Goal: Information Seeking & Learning: Learn about a topic

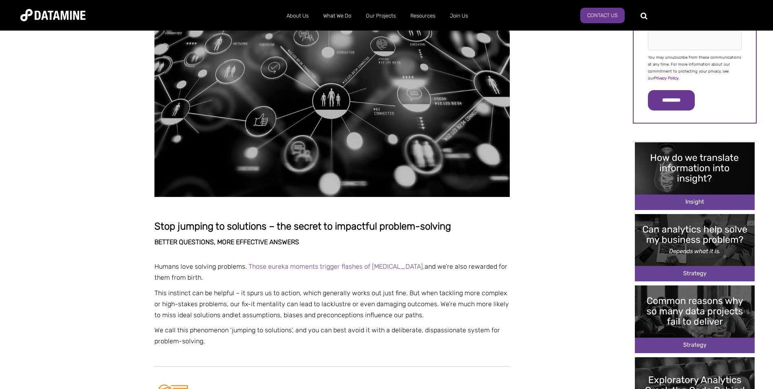
scroll to position [244, 0]
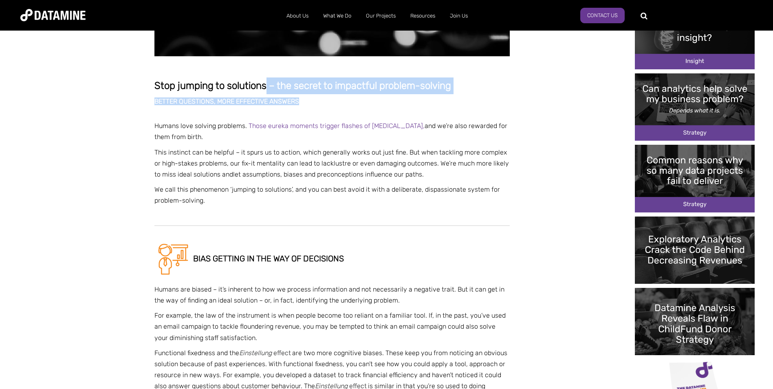
drag, startPoint x: 265, startPoint y: 83, endPoint x: 304, endPoint y: 96, distance: 40.8
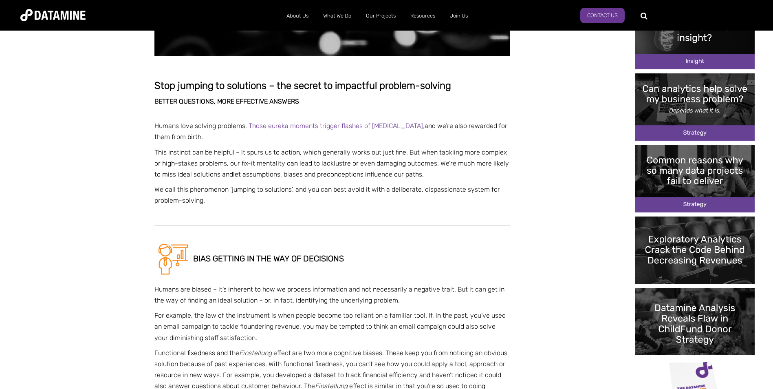
drag, startPoint x: 156, startPoint y: 123, endPoint x: 200, endPoint y: 141, distance: 47.8
click at [200, 141] on p "Humans love solving problems. Those eureka moments trigger flashes of [MEDICAL_…" at bounding box center [331, 131] width 355 height 22
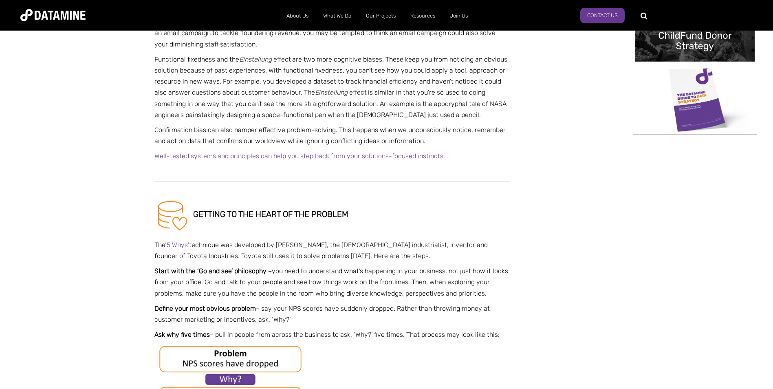
scroll to position [570, 0]
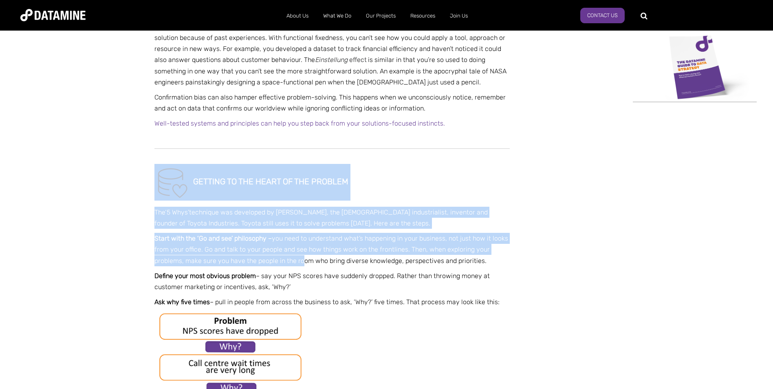
drag, startPoint x: 154, startPoint y: 176, endPoint x: 302, endPoint y: 264, distance: 172.8
drag, startPoint x: 302, startPoint y: 264, endPoint x: 231, endPoint y: 232, distance: 78.1
click at [171, 207] on p "The ‘ 5 Whys ’ technique was developed by [PERSON_NAME], the [DEMOGRAPHIC_DATA]…" at bounding box center [331, 218] width 355 height 22
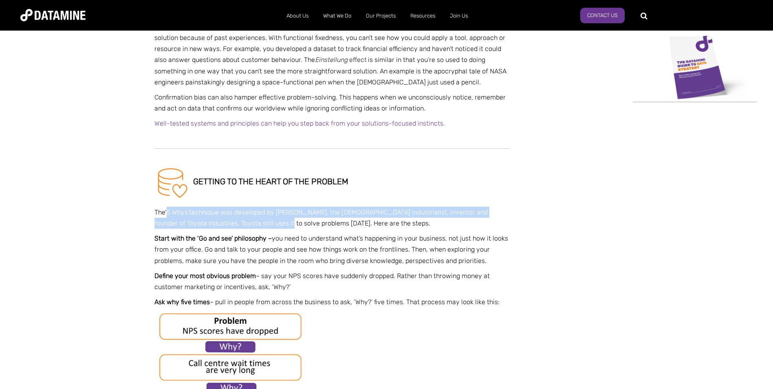
drag, startPoint x: 169, startPoint y: 208, endPoint x: 264, endPoint y: 219, distance: 95.2
click at [264, 219] on p "The ‘ 5 Whys ’ technique was developed by [PERSON_NAME], the [DEMOGRAPHIC_DATA]…" at bounding box center [331, 218] width 355 height 22
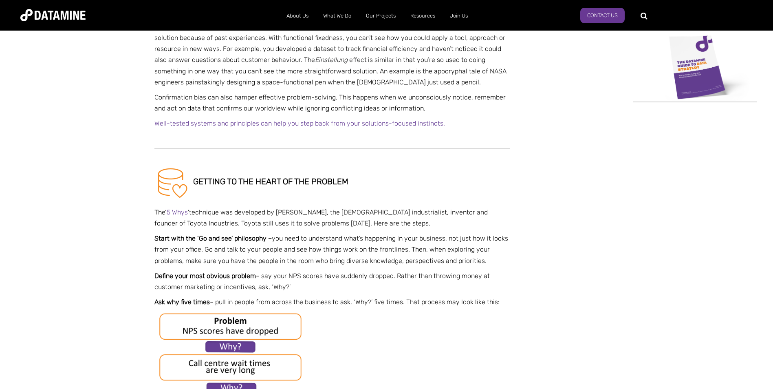
drag, startPoint x: 264, startPoint y: 219, endPoint x: 310, endPoint y: 268, distance: 67.5
drag, startPoint x: 180, startPoint y: 265, endPoint x: 293, endPoint y: 285, distance: 115.1
click at [293, 285] on p "Define your most obvious problem – say your NPS scores have suddenly dropped. R…" at bounding box center [331, 281] width 355 height 22
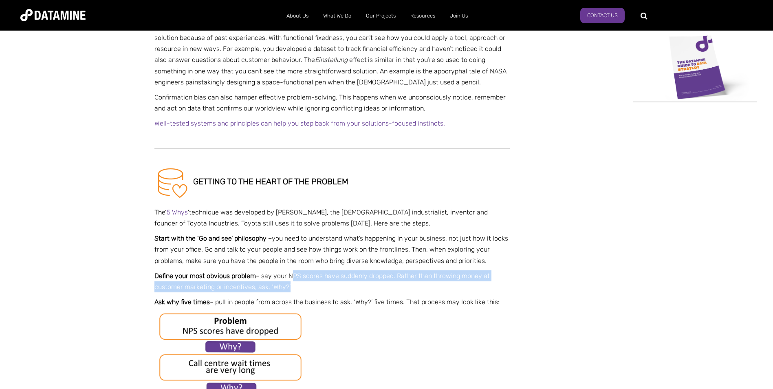
drag, startPoint x: 293, startPoint y: 285, endPoint x: 288, endPoint y: 272, distance: 14.1
click at [288, 272] on p "Define your most obvious problem – say your NPS scores have suddenly dropped. R…" at bounding box center [331, 281] width 355 height 22
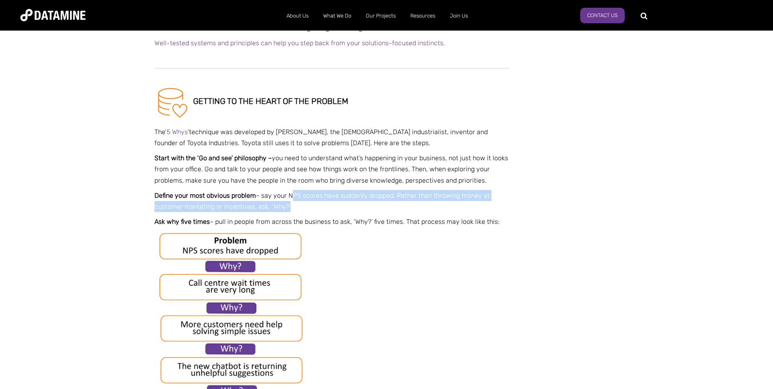
scroll to position [652, 0]
click at [378, 210] on p "Define your most obvious problem – say your NPS scores have suddenly dropped. R…" at bounding box center [331, 200] width 355 height 22
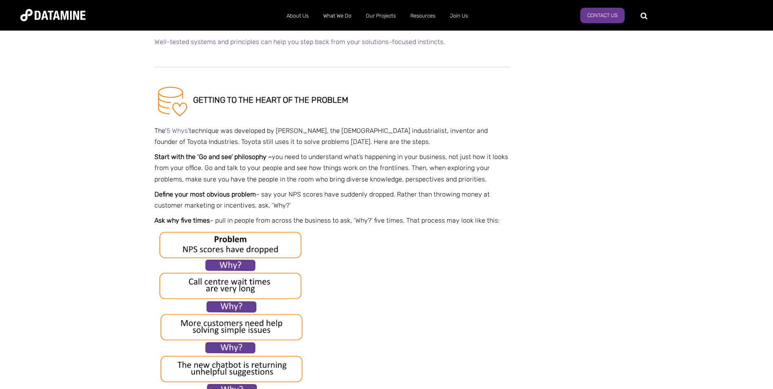
drag, startPoint x: 378, startPoint y: 210, endPoint x: 377, endPoint y: 221, distance: 11.4
click at [377, 221] on span "Stop jumping to solutions – the secret to impactful problem-solving BETTER QUES…" at bounding box center [331, 362] width 355 height 1928
click at [377, 221] on p "Ask why five times – pull in people from across the business to ask, ‘Why?’ fiv…" at bounding box center [331, 220] width 355 height 11
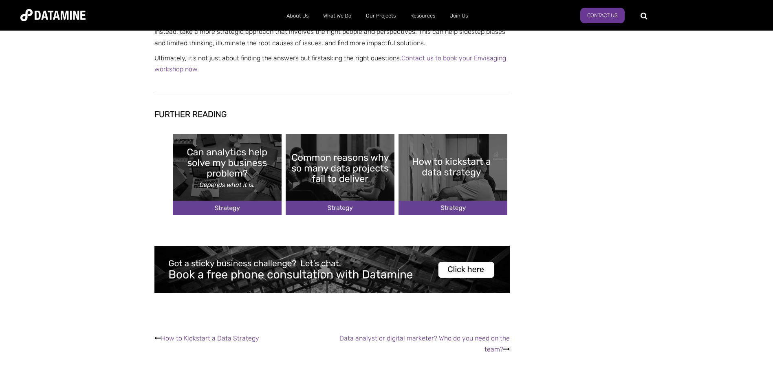
scroll to position [1670, 0]
